Goal: Information Seeking & Learning: Learn about a topic

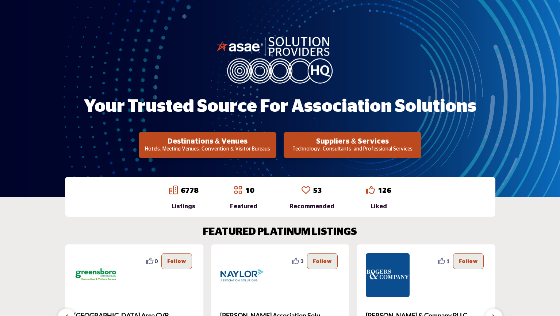
scroll to position [50, 0]
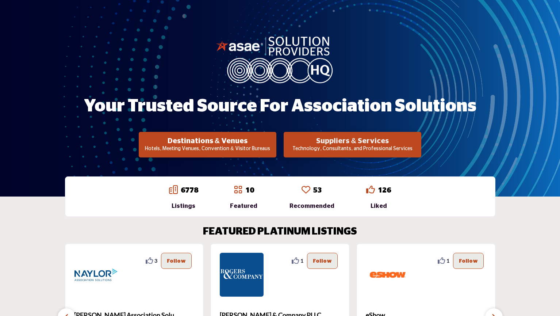
click at [274, 141] on h2 "Suppliers & Services" at bounding box center [207, 141] width 133 height 9
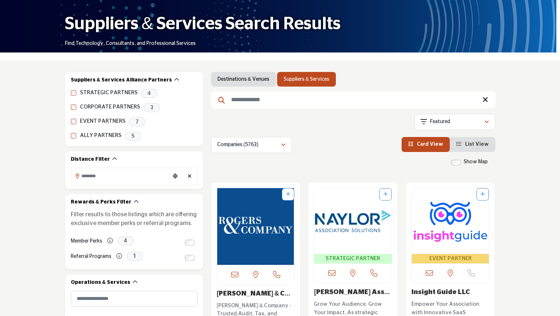
scroll to position [66, 0]
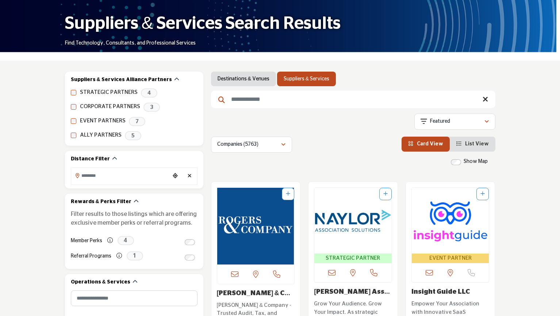
click at [258, 101] on input "Search Keyword" at bounding box center [353, 100] width 284 height 18
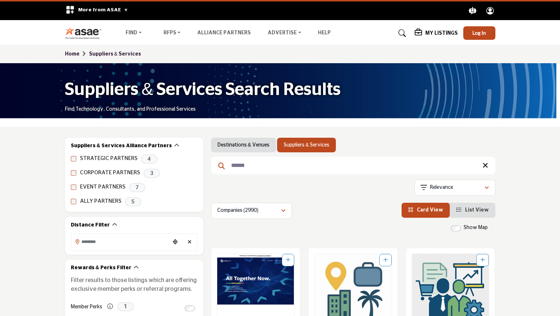
click at [230, 166] on input "******" at bounding box center [353, 166] width 284 height 18
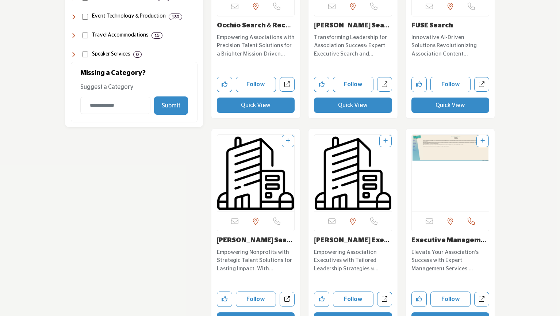
scroll to position [765, 0]
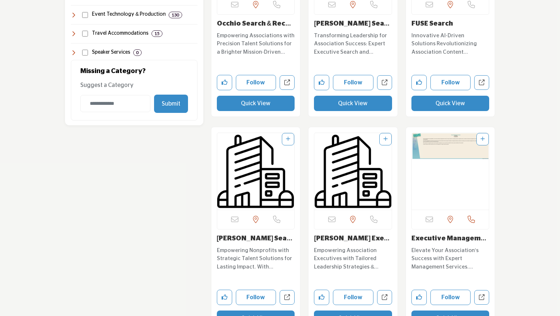
type input "**********"
click at [230, 166] on img "Open Listing in new tab" at bounding box center [255, 171] width 77 height 77
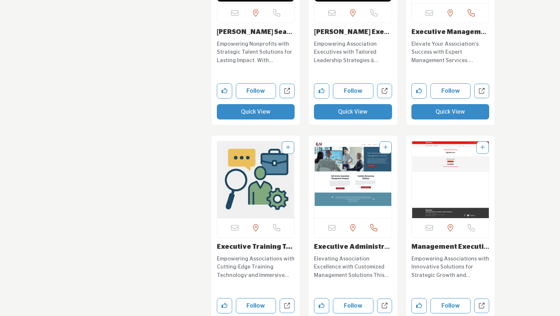
scroll to position [974, 0]
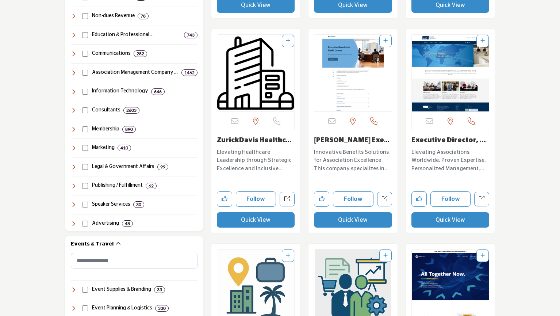
scroll to position [434, 0]
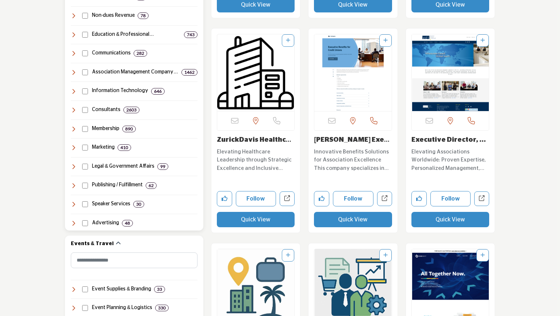
click at [113, 205] on h4 "Speaker Services" at bounding box center [111, 203] width 38 height 7
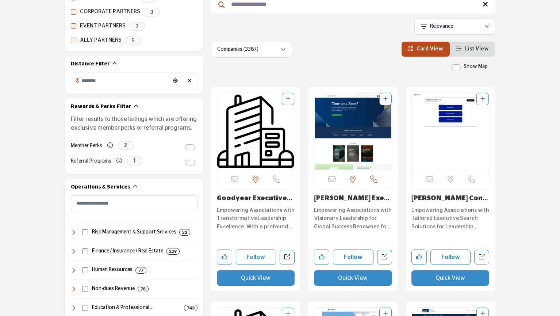
scroll to position [161, 0]
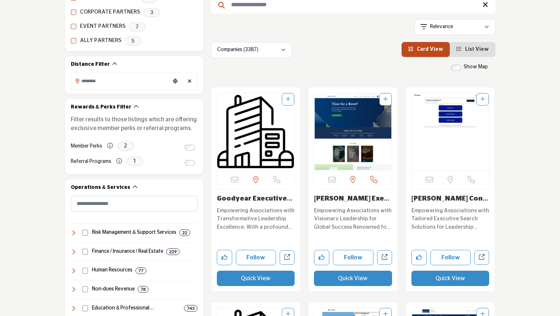
click at [465, 54] on li "List View" at bounding box center [473, 49] width 46 height 15
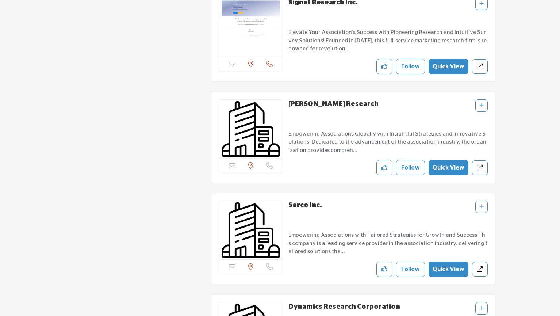
scroll to position [4106, 0]
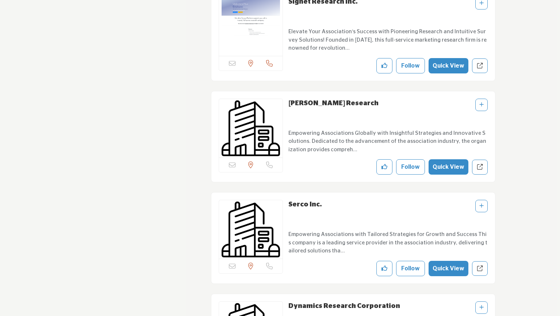
click at [331, 133] on p "Empowering Associations Globally with Insightful Strategies and Innovative Solu…" at bounding box center [387, 141] width 199 height 25
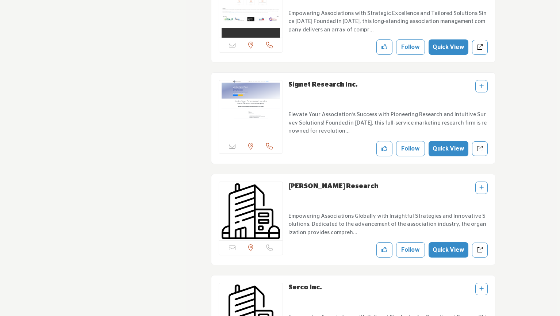
scroll to position [3889, 0]
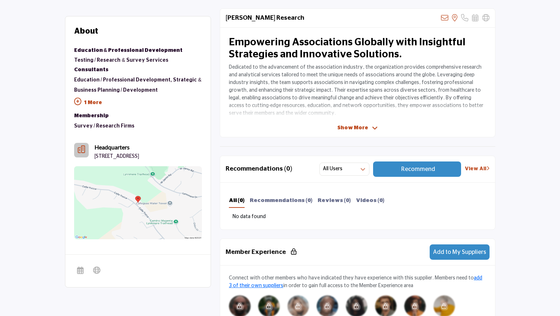
scroll to position [214, 0]
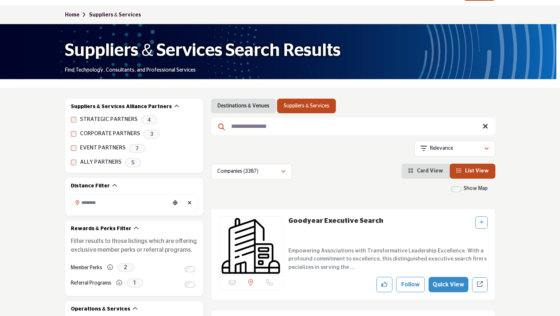
scroll to position [39, 0]
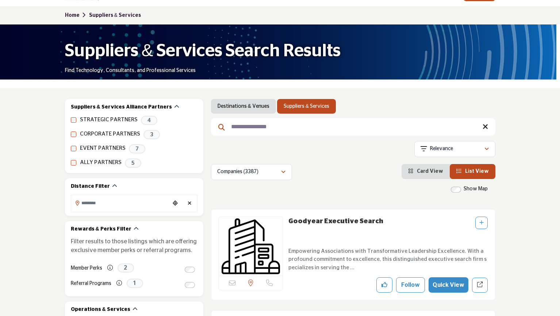
drag, startPoint x: 487, startPoint y: 148, endPoint x: 246, endPoint y: 125, distance: 241.6
click at [246, 125] on input "**********" at bounding box center [353, 127] width 284 height 18
drag, startPoint x: 246, startPoint y: 125, endPoint x: 333, endPoint y: 121, distance: 87.0
click at [333, 121] on input "**********" at bounding box center [353, 127] width 284 height 18
type input "*"
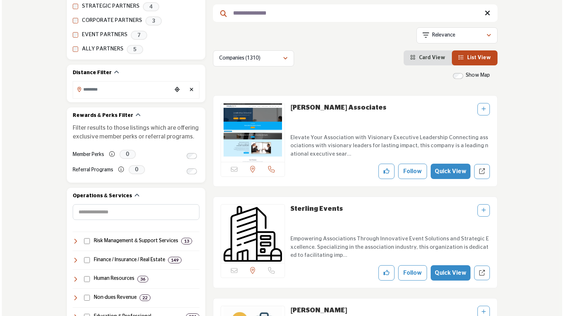
scroll to position [151, 0]
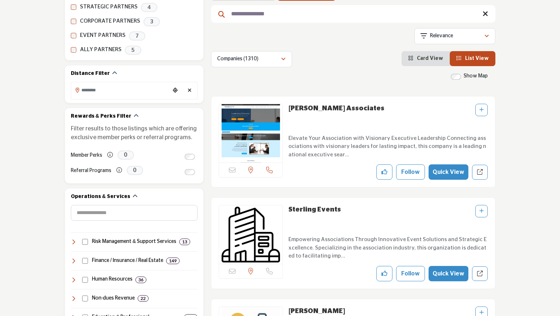
click at [446, 171] on button "Quick View" at bounding box center [449, 171] width 40 height 15
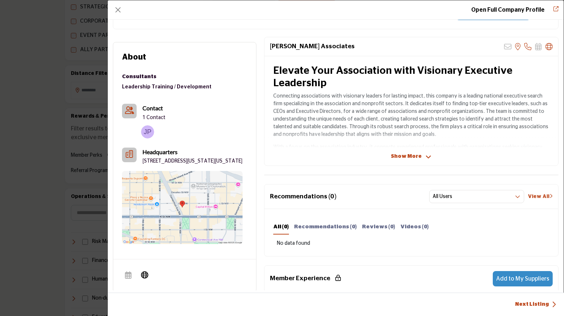
scroll to position [122, 0]
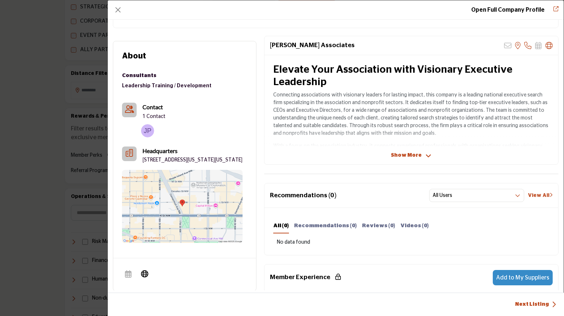
click at [424, 152] on span "Show More" at bounding box center [411, 155] width 41 height 8
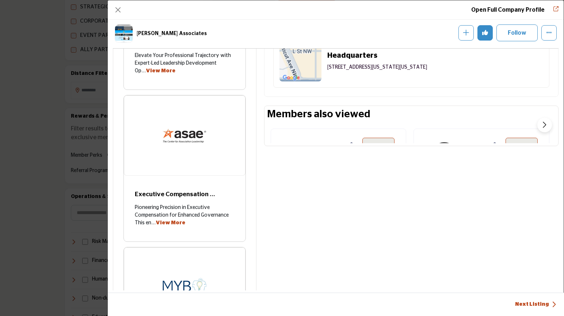
scroll to position [690, 0]
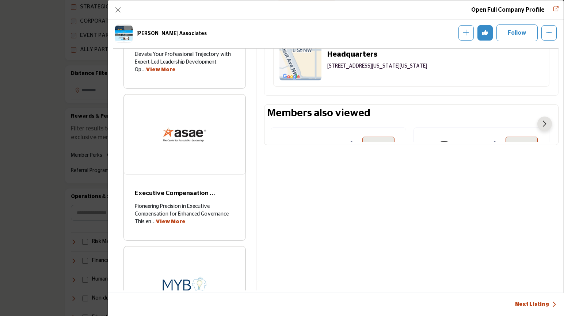
click at [543, 120] on button "Next slide" at bounding box center [544, 123] width 15 height 15
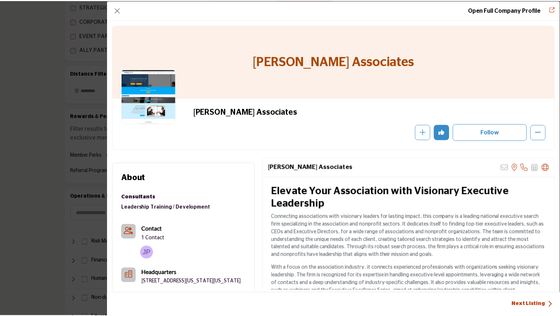
scroll to position [16, 0]
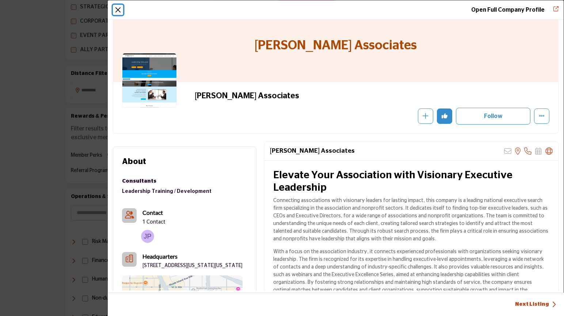
click at [116, 12] on button "Close" at bounding box center [118, 10] width 10 height 10
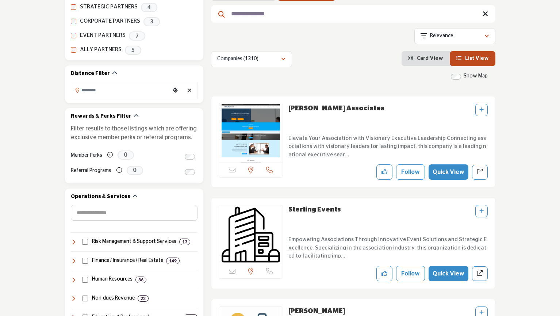
scroll to position [0, 0]
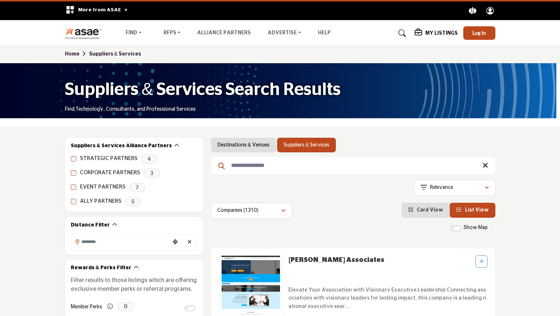
click at [241, 164] on input "**********" at bounding box center [353, 166] width 284 height 18
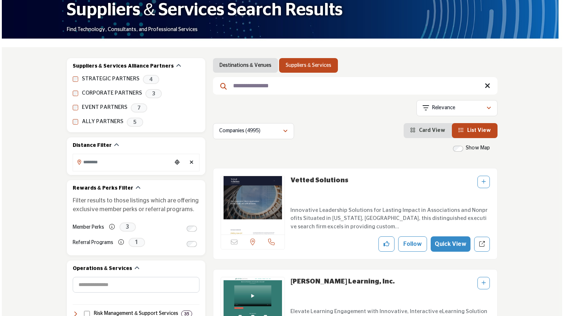
scroll to position [80, 0]
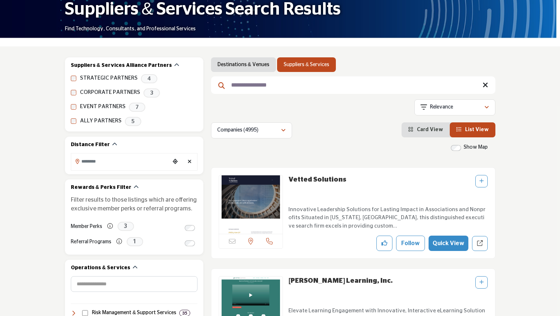
click at [444, 238] on button "Quick View" at bounding box center [449, 242] width 40 height 15
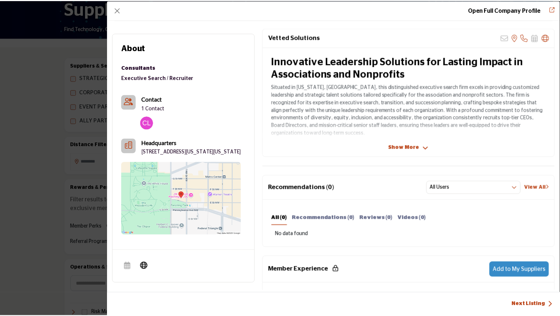
scroll to position [129, 0]
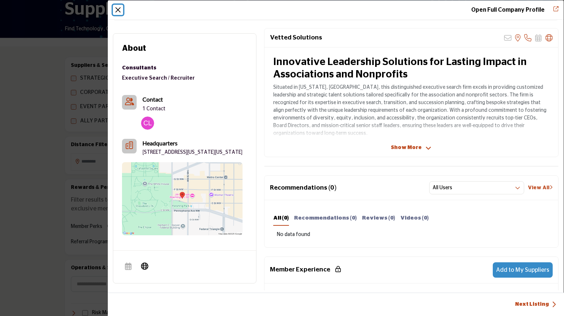
click at [116, 11] on button "Close" at bounding box center [118, 10] width 10 height 10
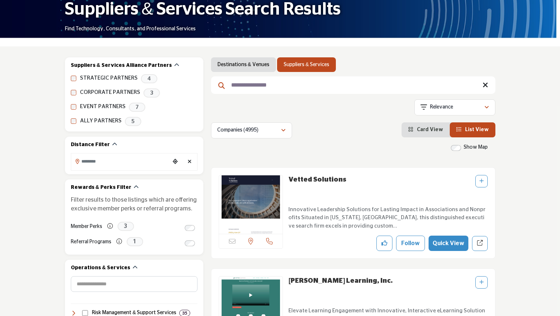
drag, startPoint x: 233, startPoint y: 85, endPoint x: 297, endPoint y: 82, distance: 64.3
drag, startPoint x: 297, startPoint y: 82, endPoint x: 237, endPoint y: 84, distance: 60.2
click at [235, 84] on input "**********" at bounding box center [353, 85] width 284 height 18
drag, startPoint x: 235, startPoint y: 84, endPoint x: 365, endPoint y: 99, distance: 130.8
click at [365, 99] on div "**********" at bounding box center [353, 97] width 284 height 81
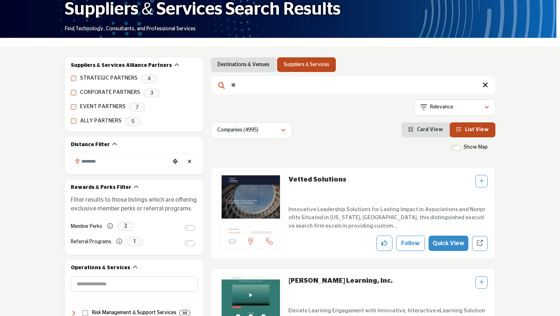
type input "**********"
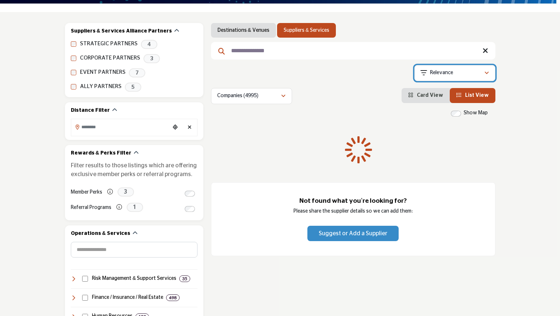
scroll to position [115, 0]
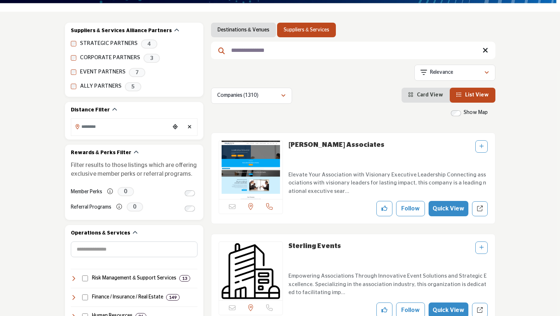
click at [452, 208] on button "Quick View" at bounding box center [449, 208] width 40 height 15
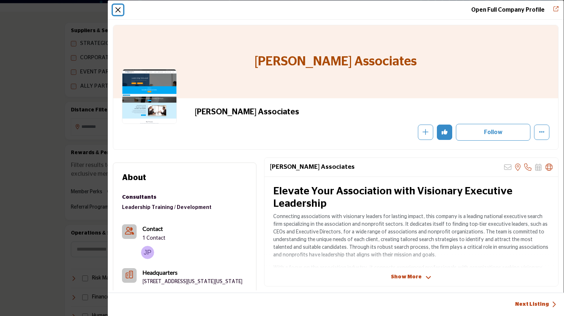
click at [116, 12] on button "Close" at bounding box center [118, 10] width 10 height 10
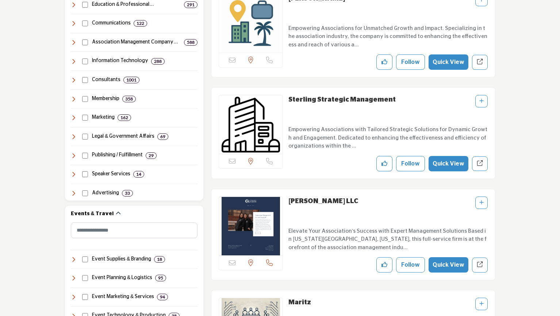
scroll to position [464, 0]
